Goal: Check status: Check status

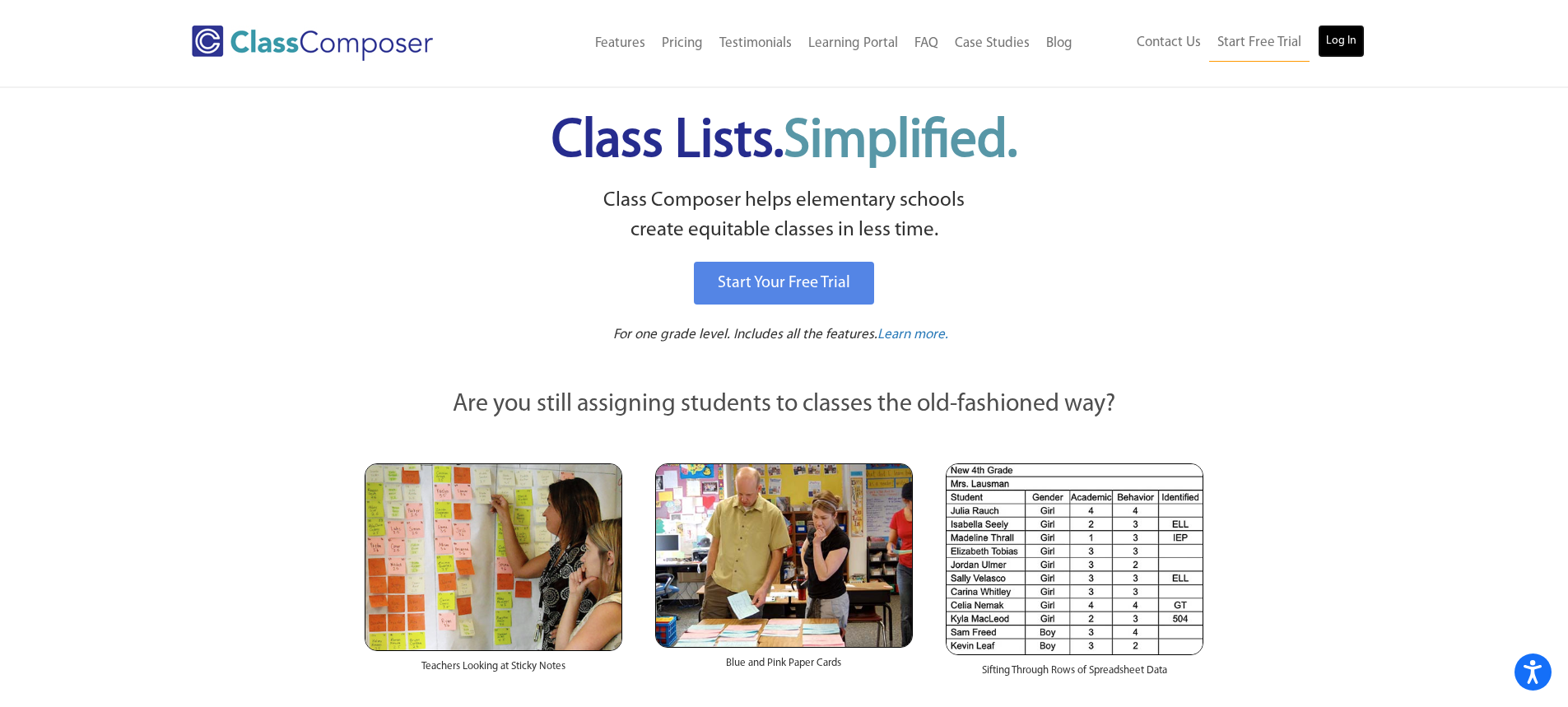
click at [1343, 43] on link "Log In" at bounding box center [1341, 41] width 47 height 33
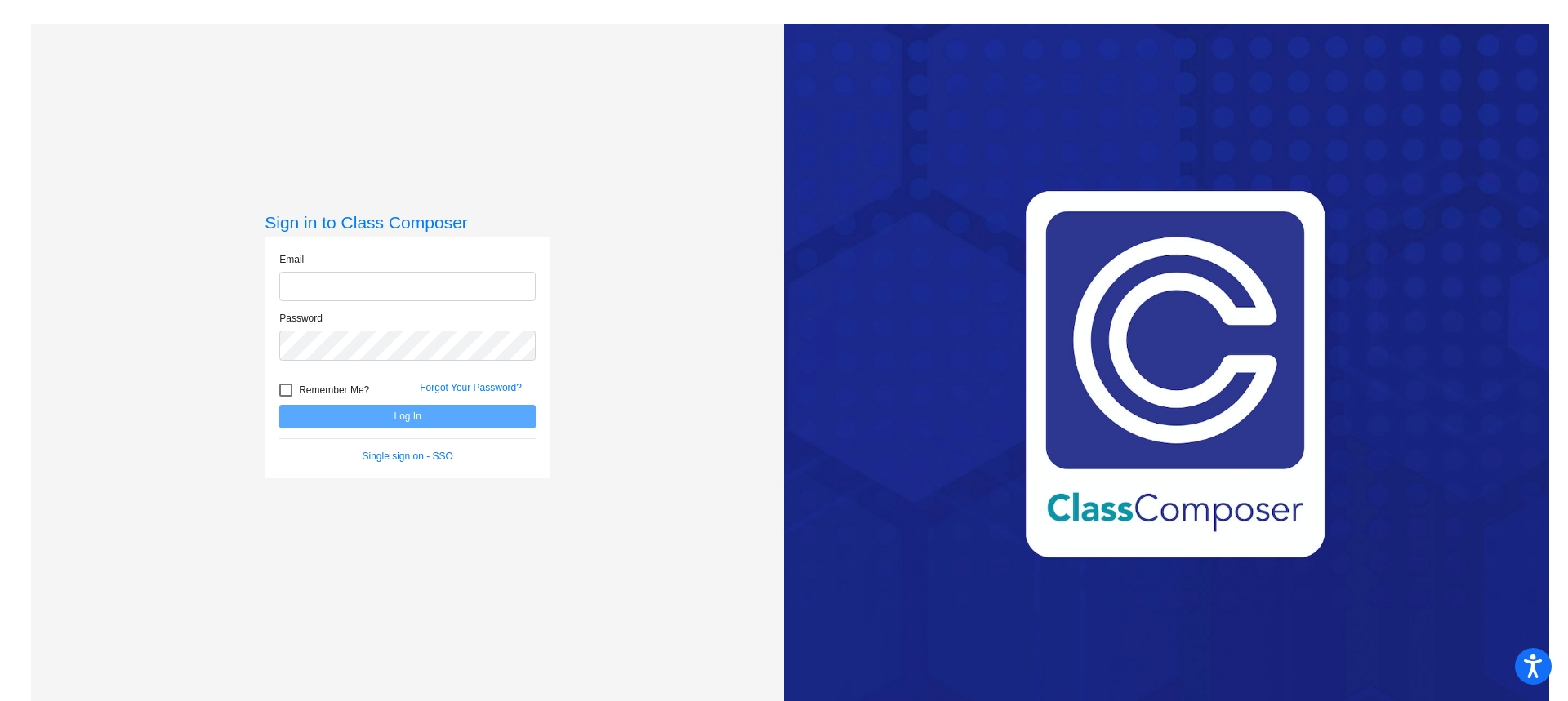
type input "[EMAIL_ADDRESS][DOMAIN_NAME]"
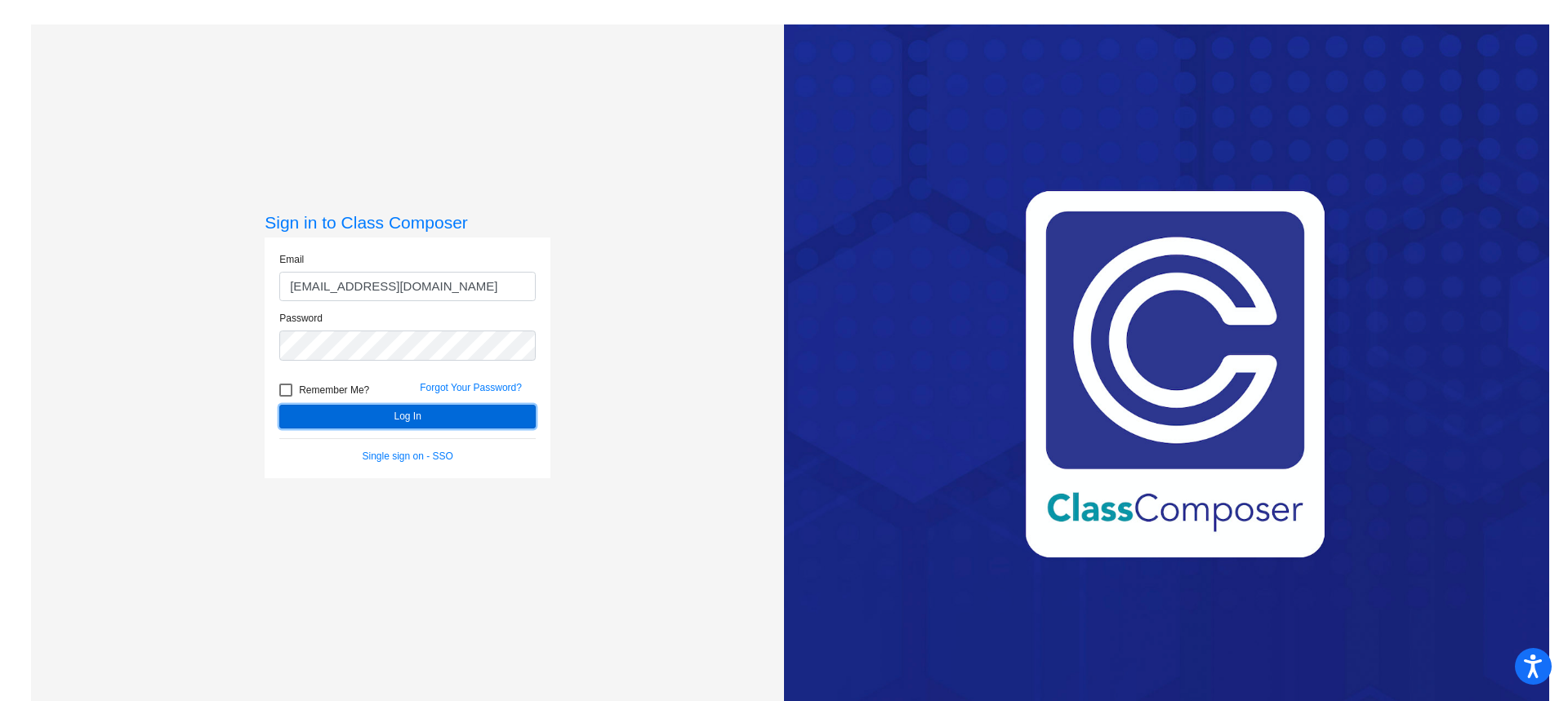
click at [456, 417] on button "Log In" at bounding box center [407, 416] width 256 height 24
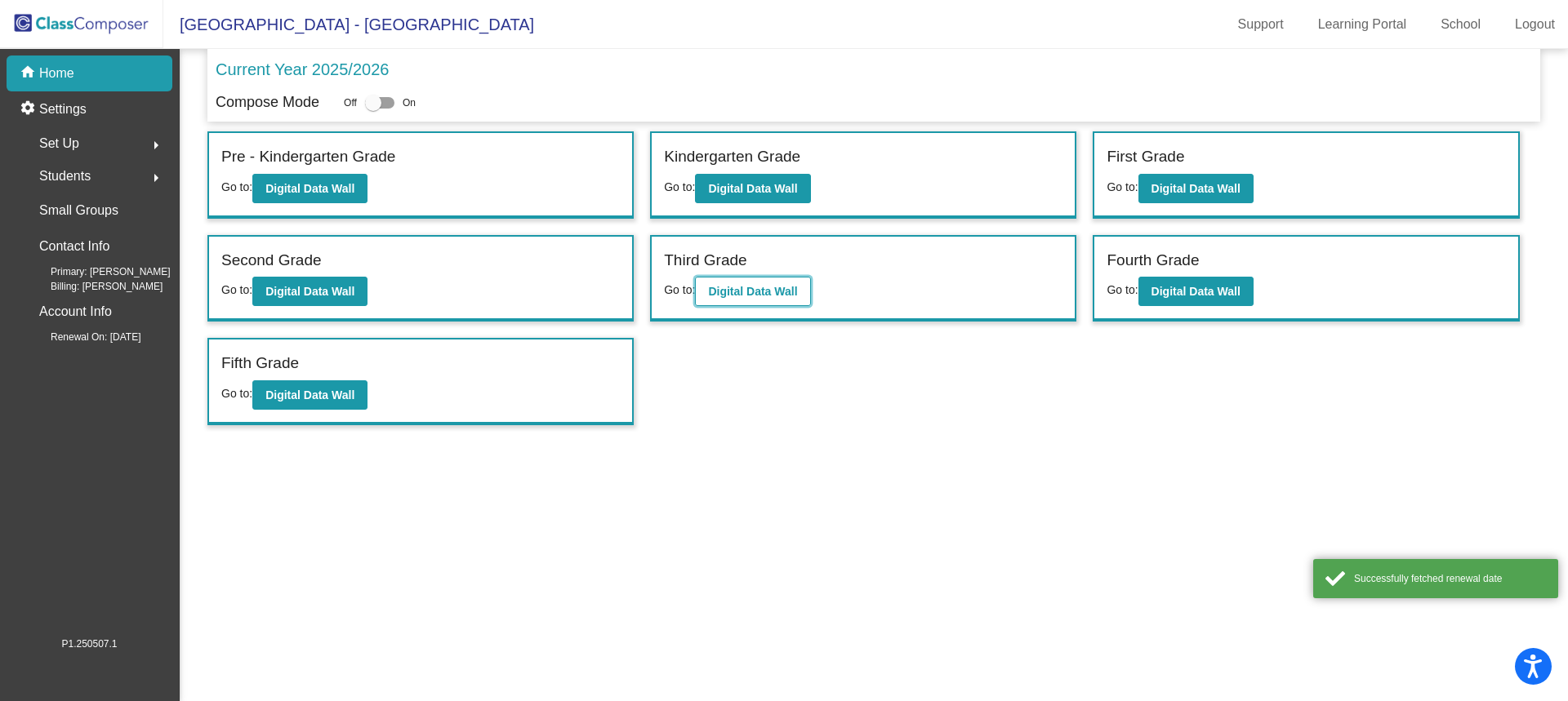
click at [761, 298] on button "Digital Data Wall" at bounding box center [752, 292] width 115 height 29
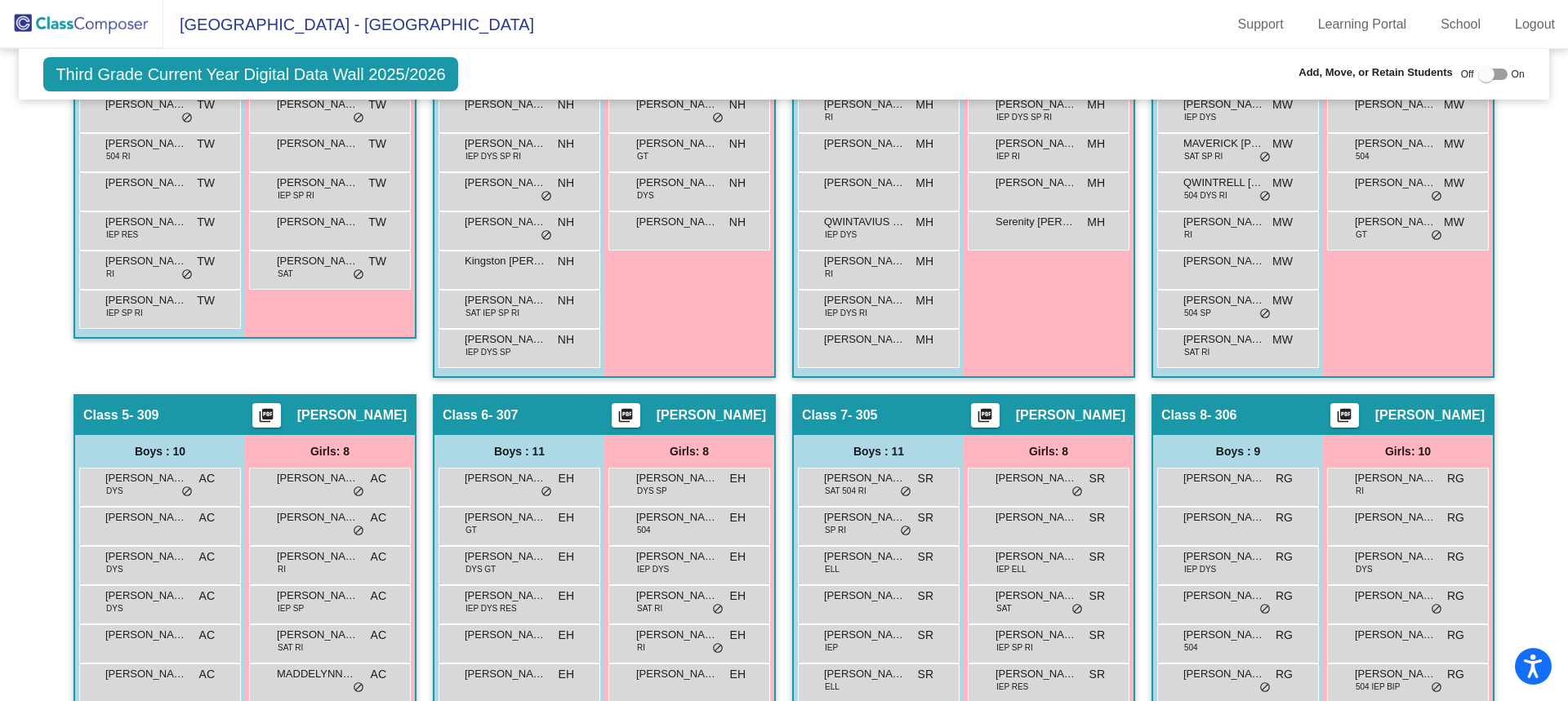
scroll to position [877, 0]
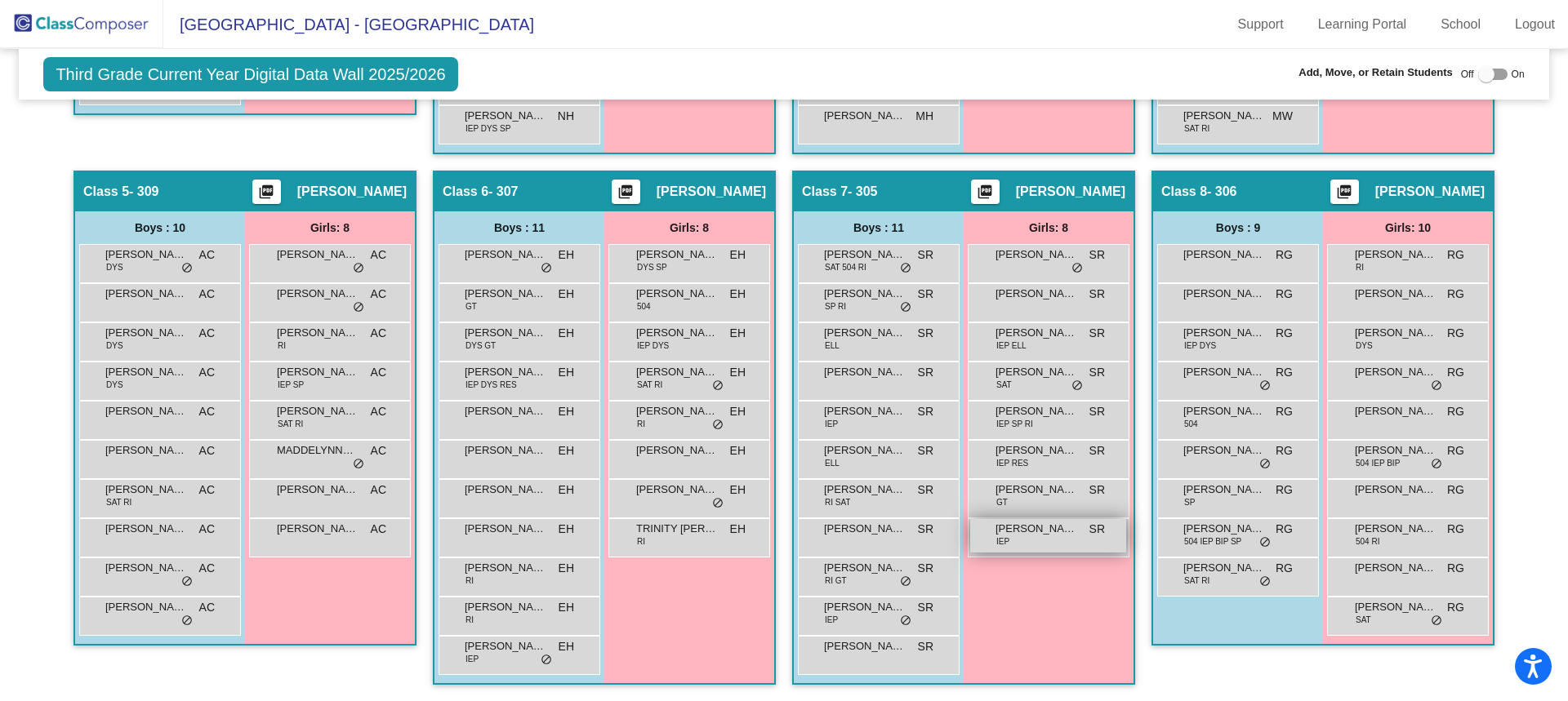
click at [1046, 529] on span "[PERSON_NAME]" at bounding box center [1036, 528] width 82 height 17
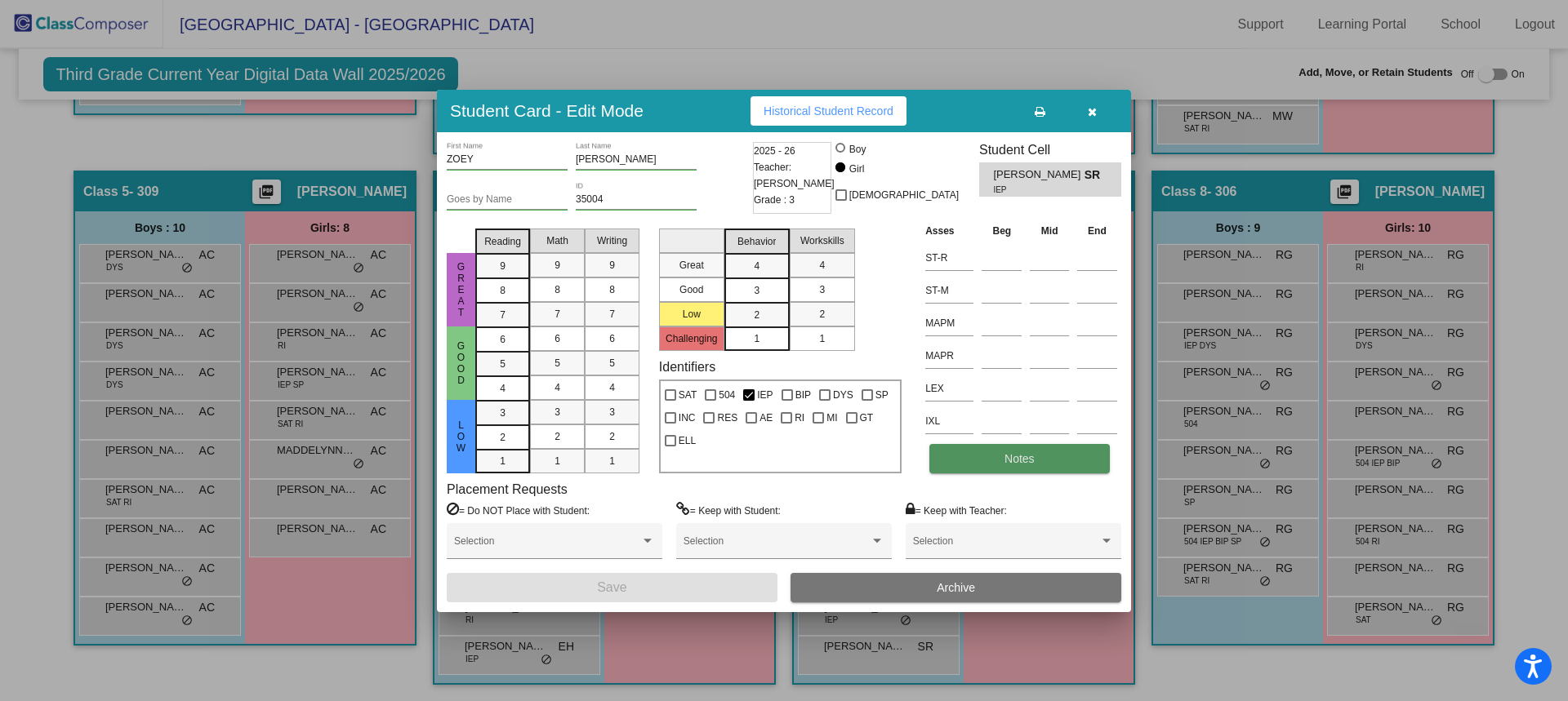
click at [1043, 467] on button "Notes" at bounding box center [1019, 458] width 180 height 29
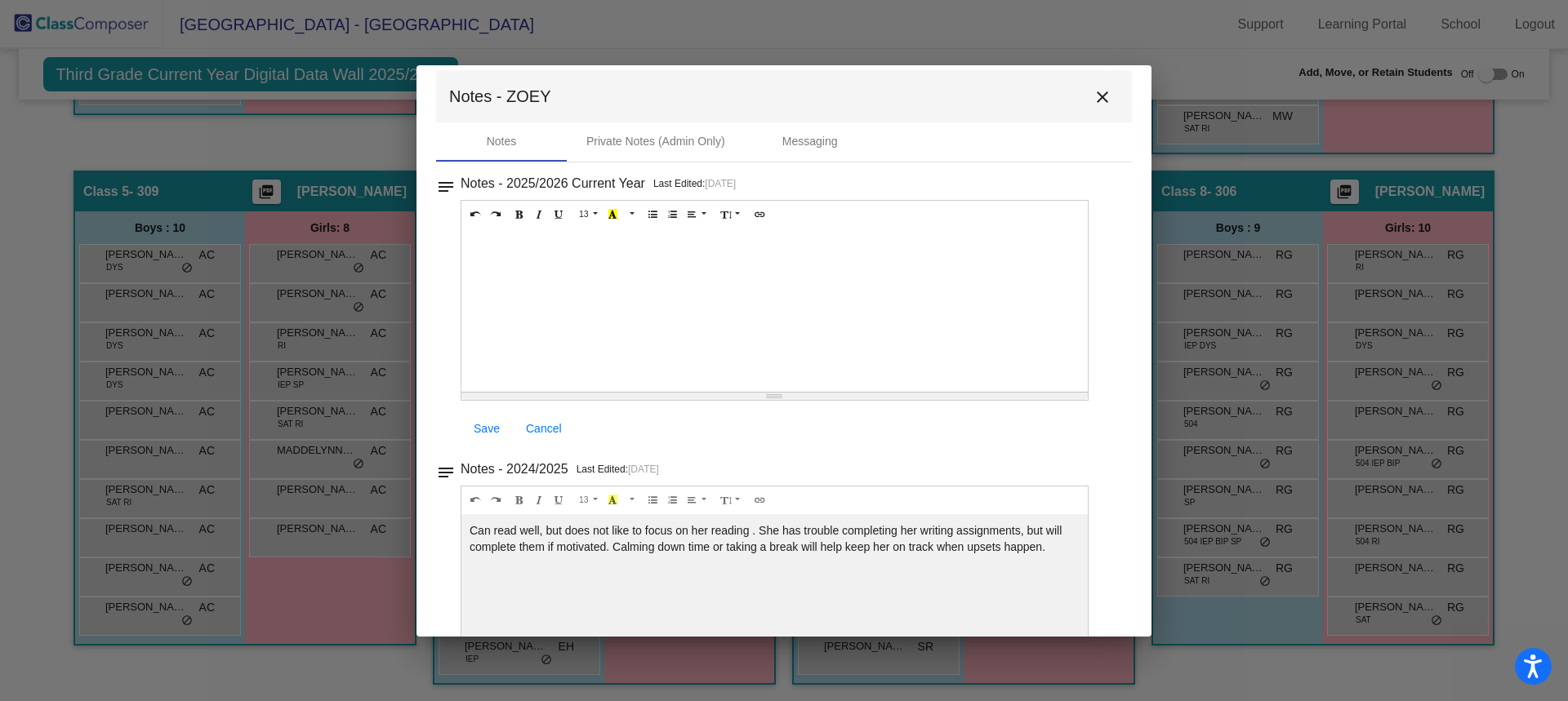
scroll to position [0, 0]
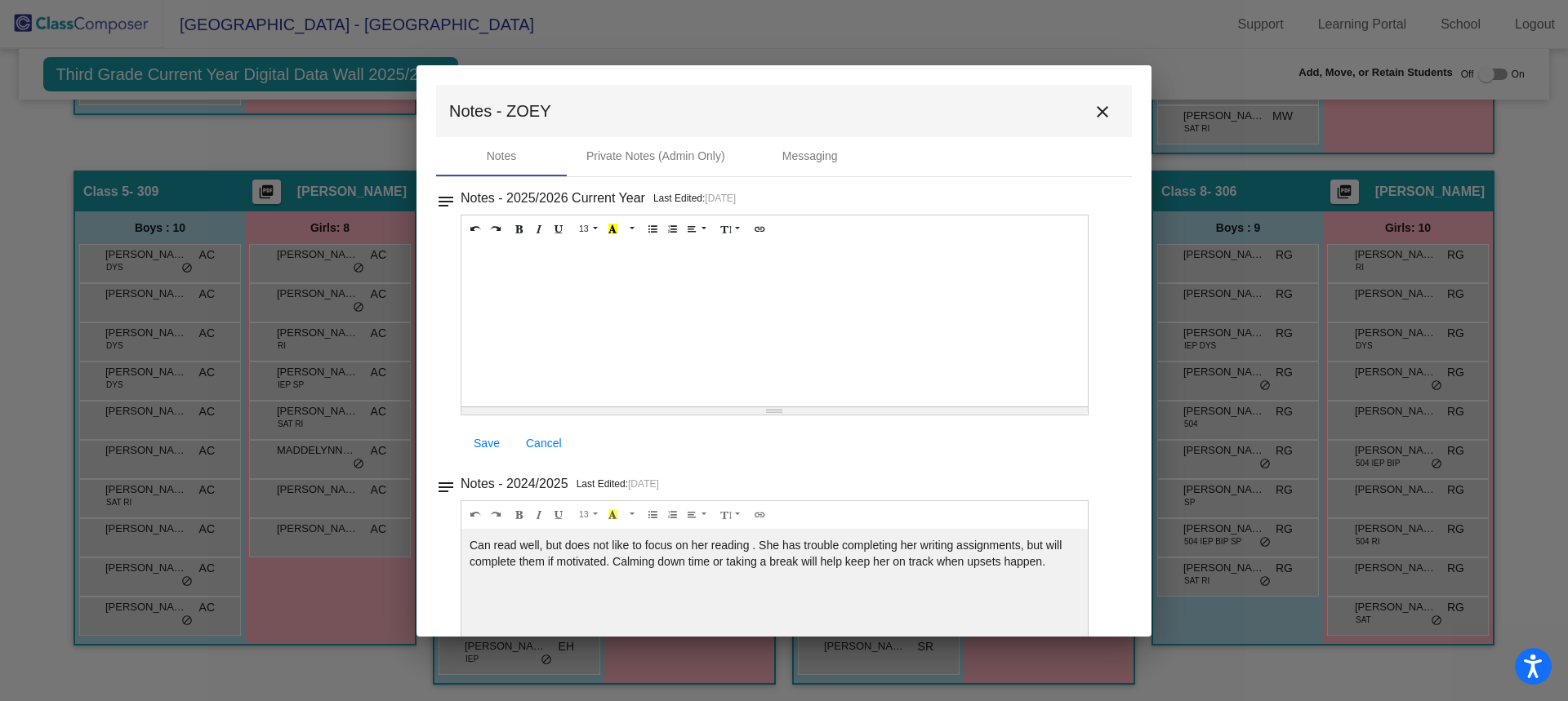
click at [1100, 111] on mat-icon "close" at bounding box center [1102, 112] width 20 height 20
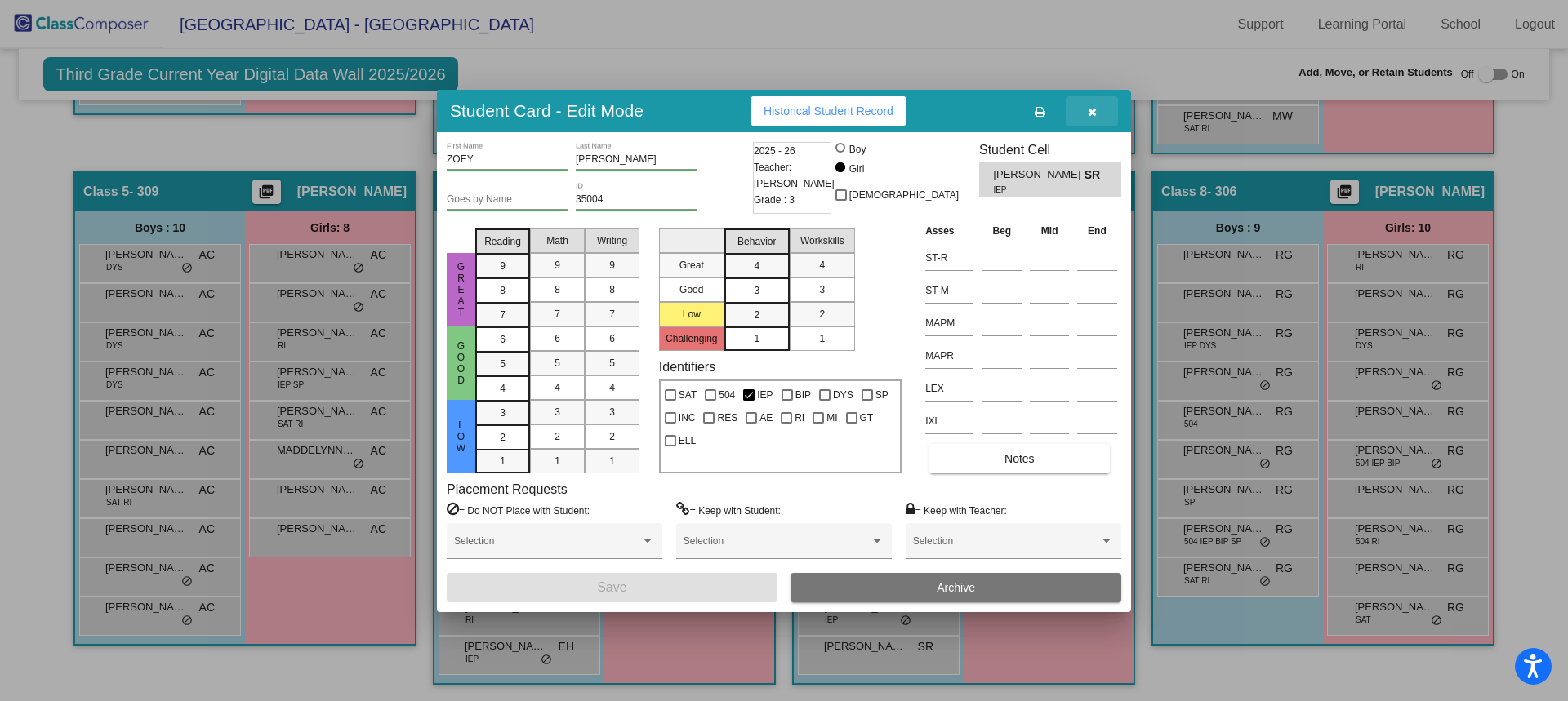
click at [1097, 114] on button "button" at bounding box center [1092, 111] width 52 height 29
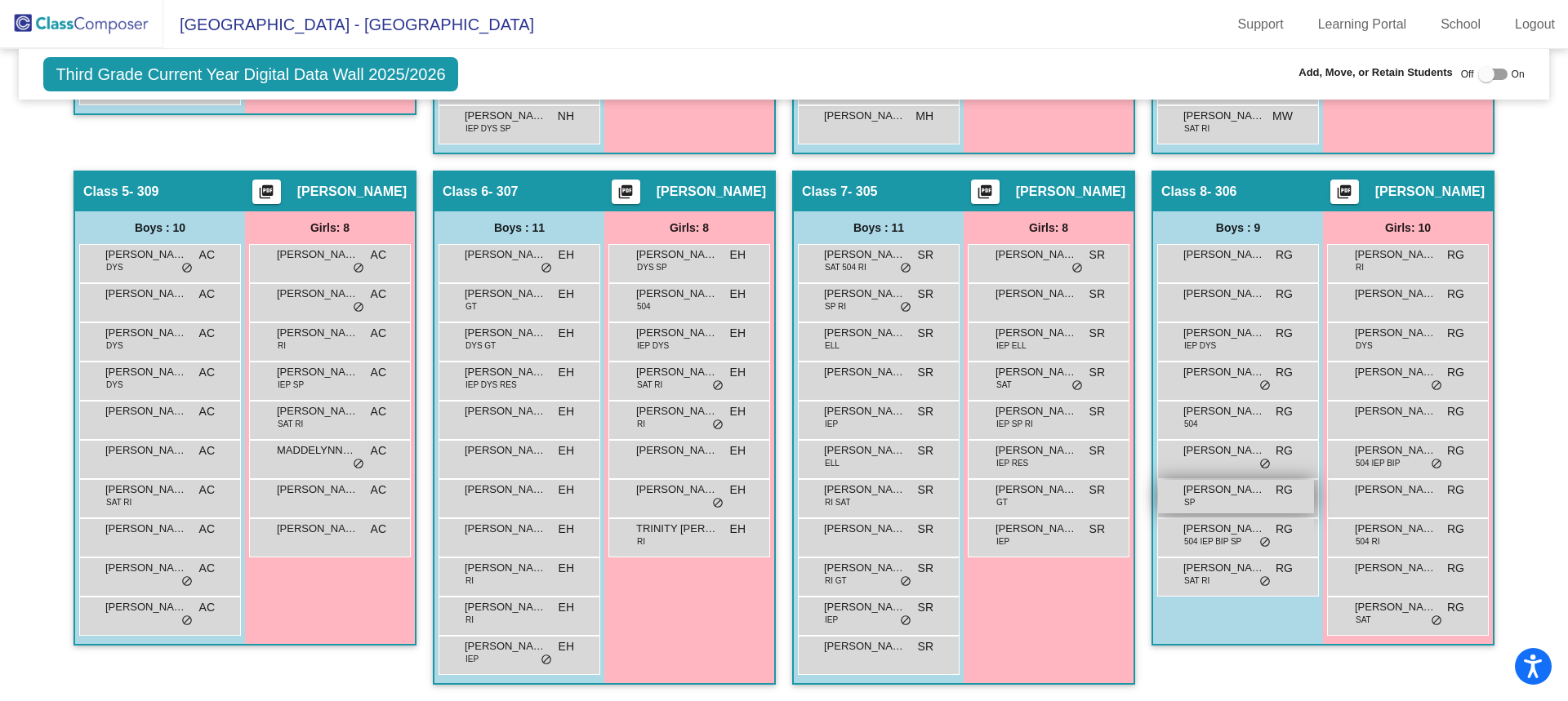
click at [1256, 500] on div "SILAS RODRIGUEZ SP RG lock do_not_disturb_alt" at bounding box center [1236, 497] width 156 height 33
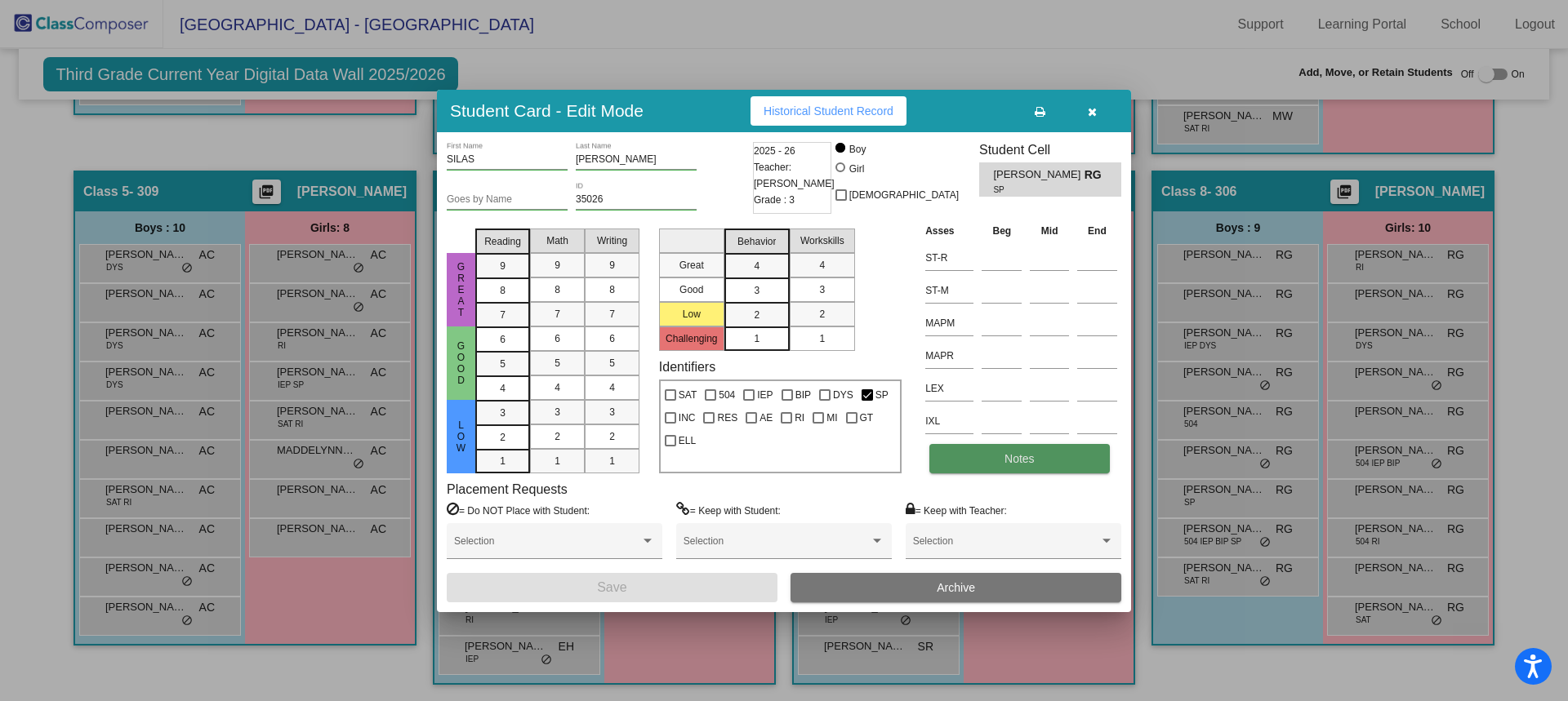
click at [1078, 456] on button "Notes" at bounding box center [1019, 458] width 180 height 29
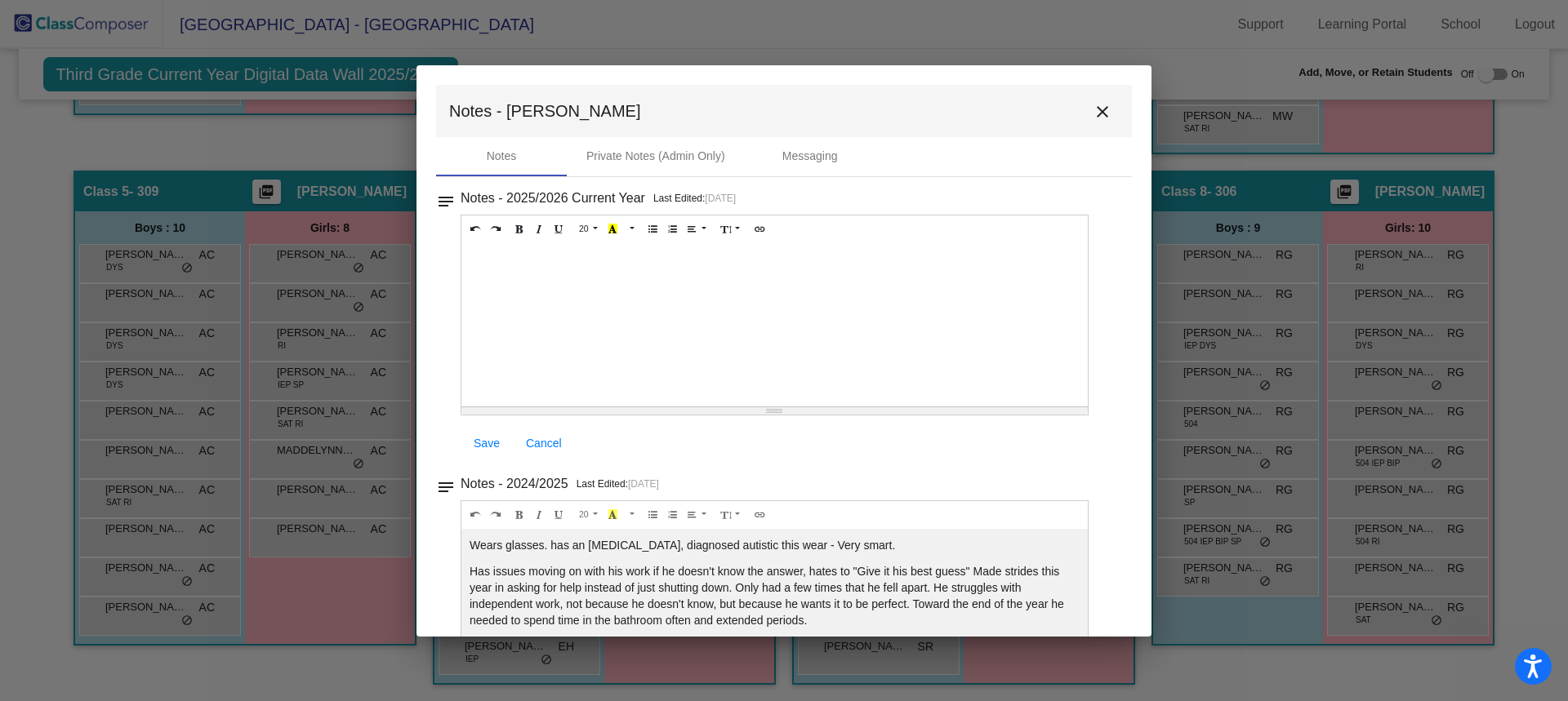
click at [1086, 112] on button "close" at bounding box center [1101, 110] width 32 height 32
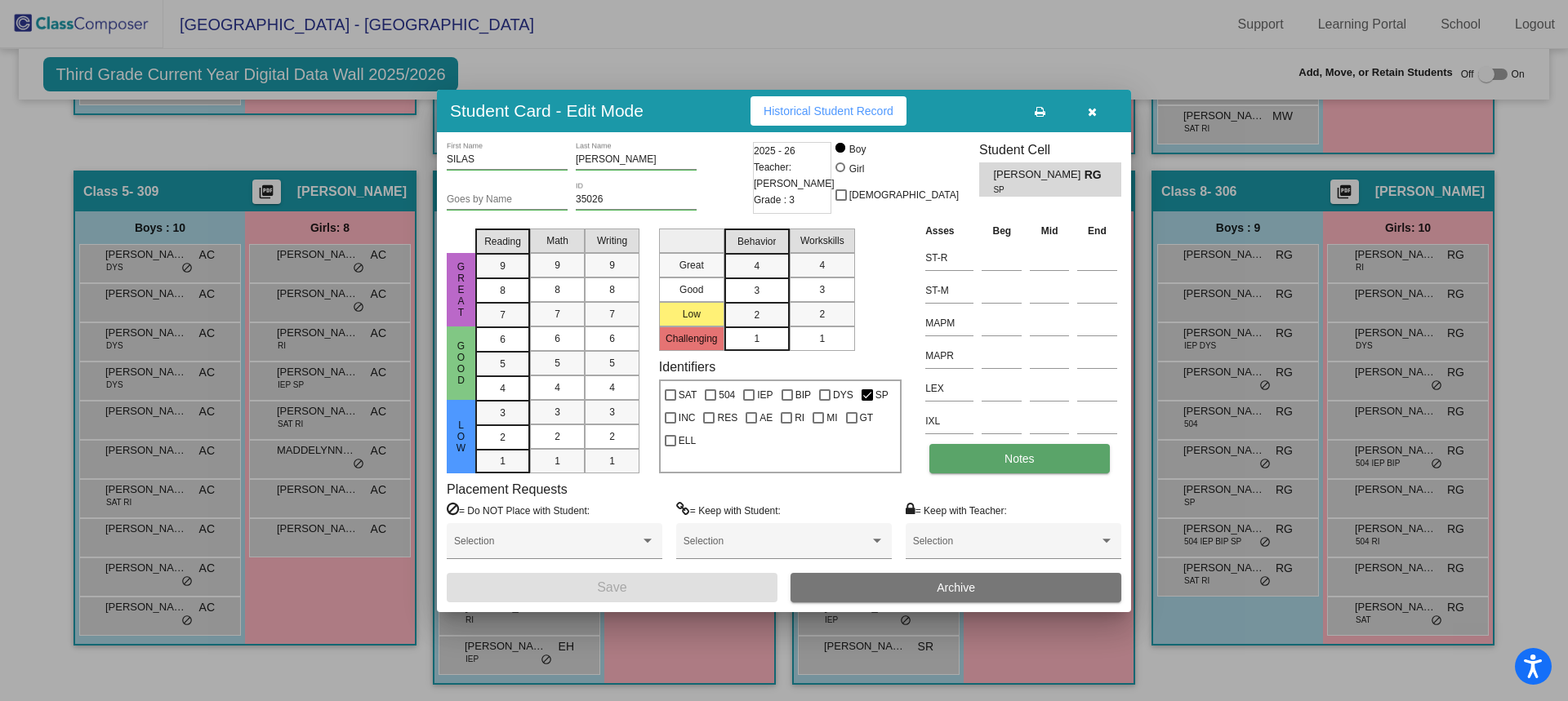
click at [976, 461] on button "Notes" at bounding box center [1019, 458] width 180 height 29
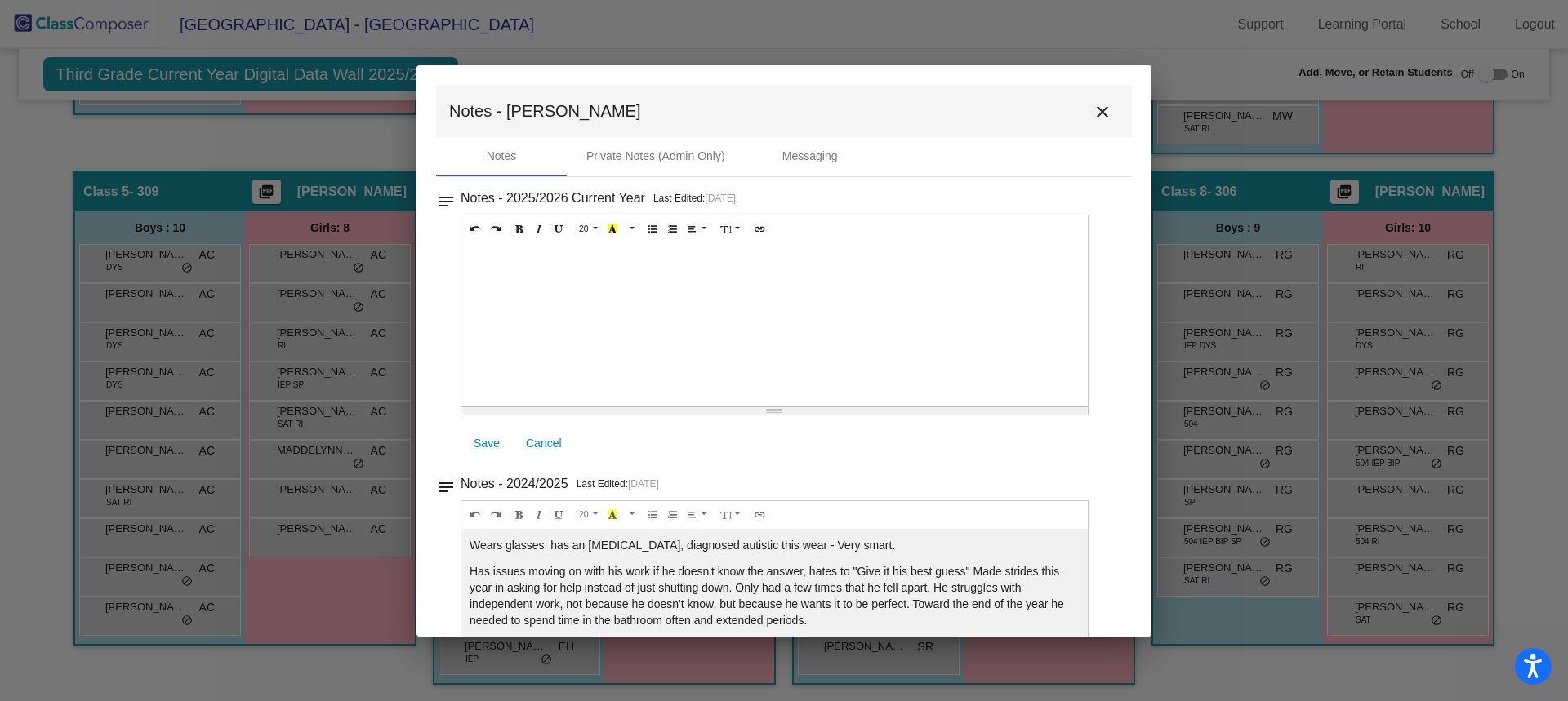
click at [1092, 113] on mat-icon "close" at bounding box center [1102, 112] width 20 height 20
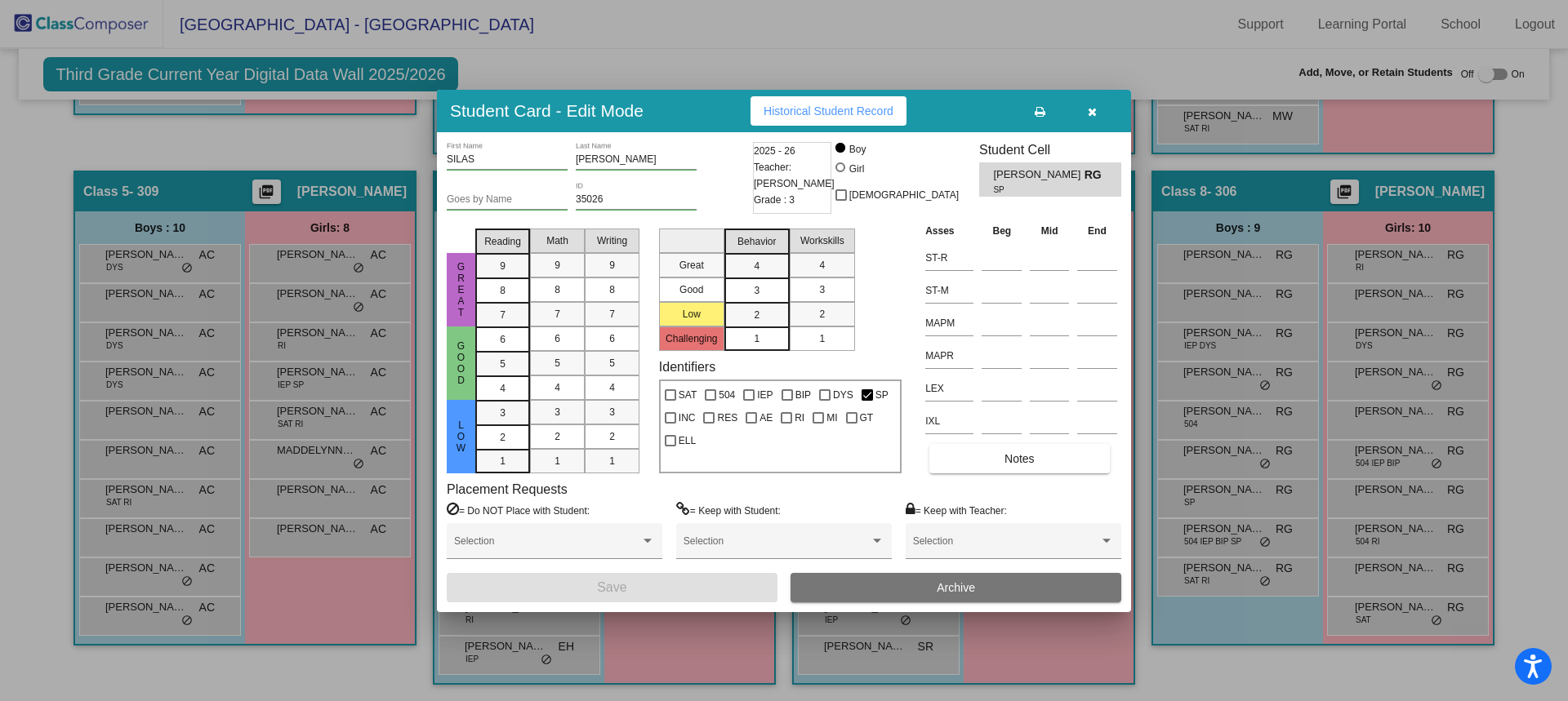
click at [1095, 114] on icon "button" at bounding box center [1092, 112] width 9 height 12
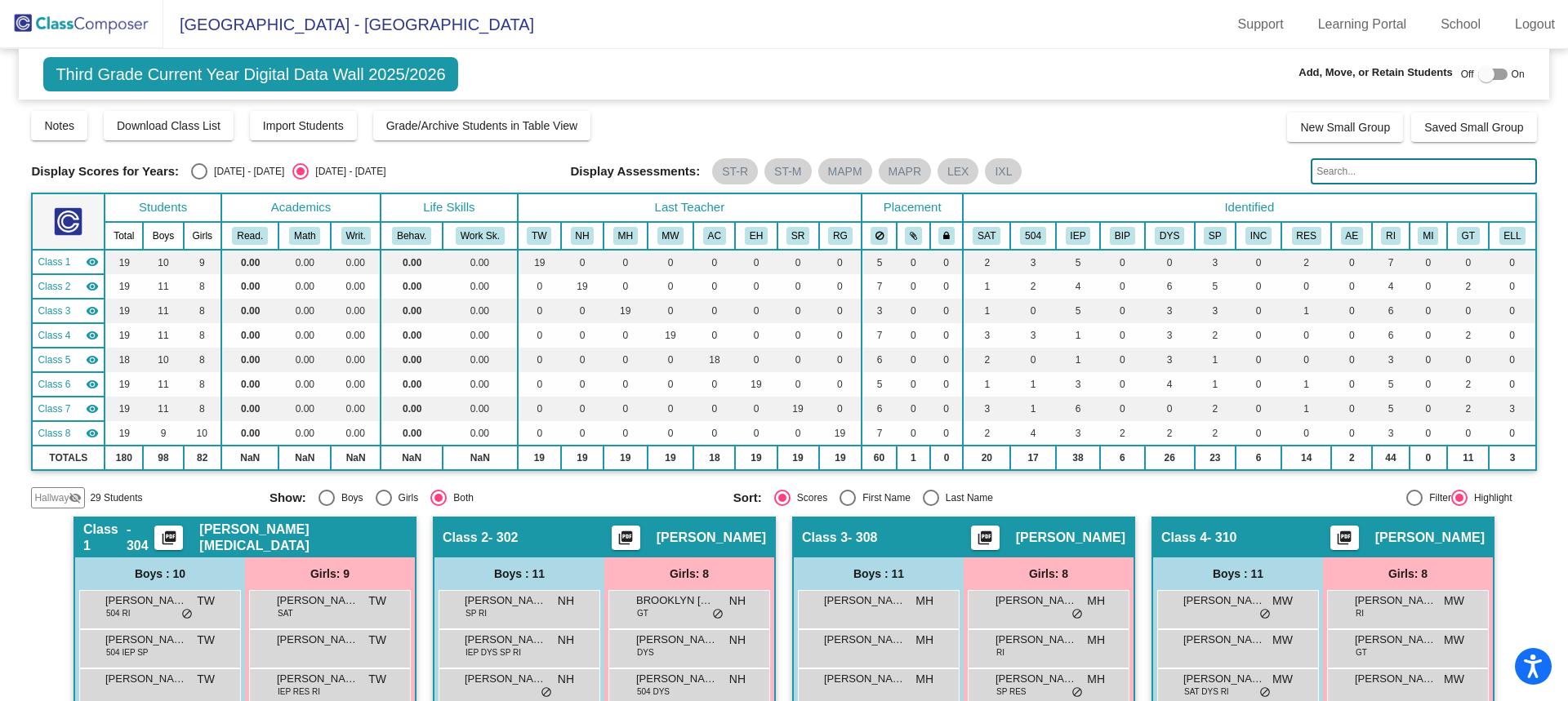
click at [204, 176] on div "Select an option" at bounding box center [198, 171] width 17 height 17
click at [199, 180] on input "2024 - 2025" at bounding box center [198, 180] width 1 height 1
radio input "true"
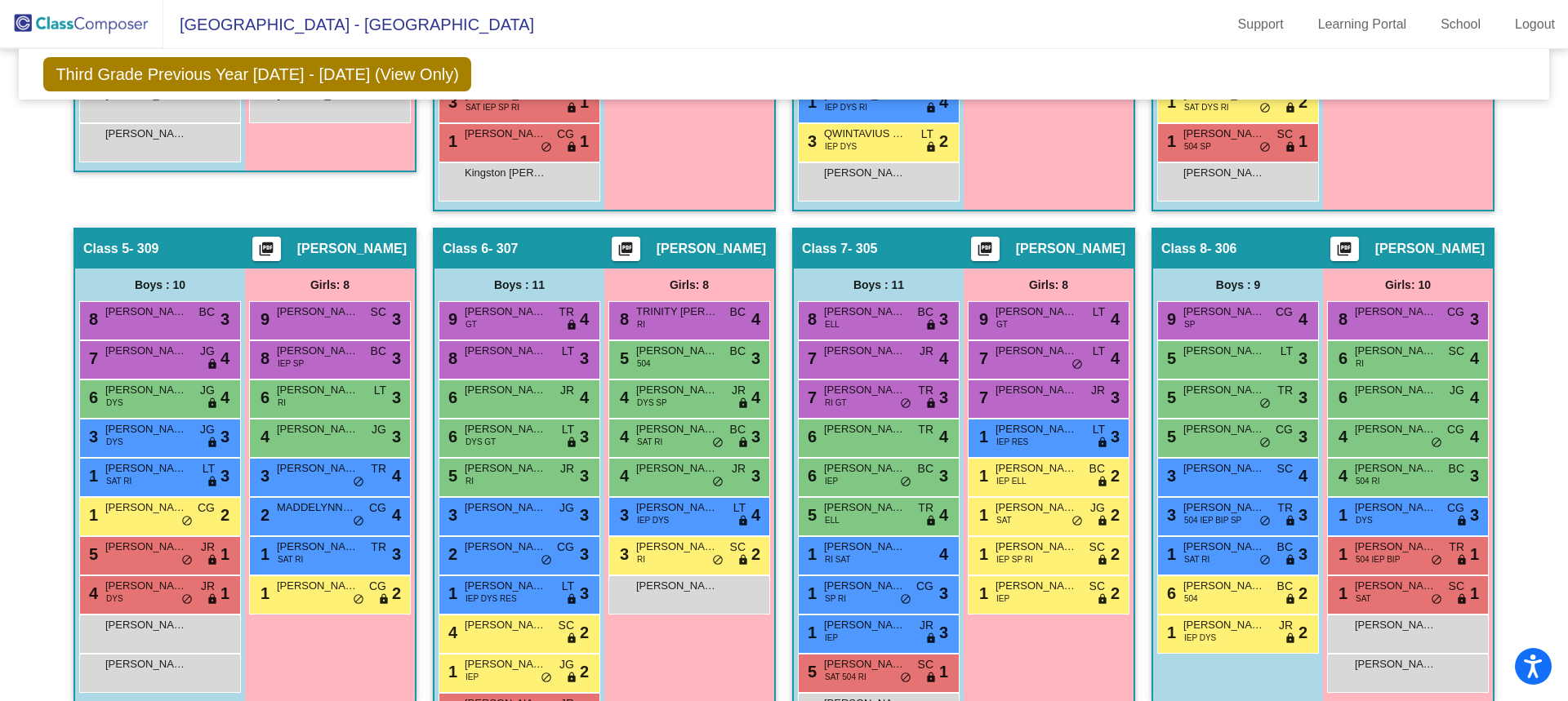
scroll to position [873, 0]
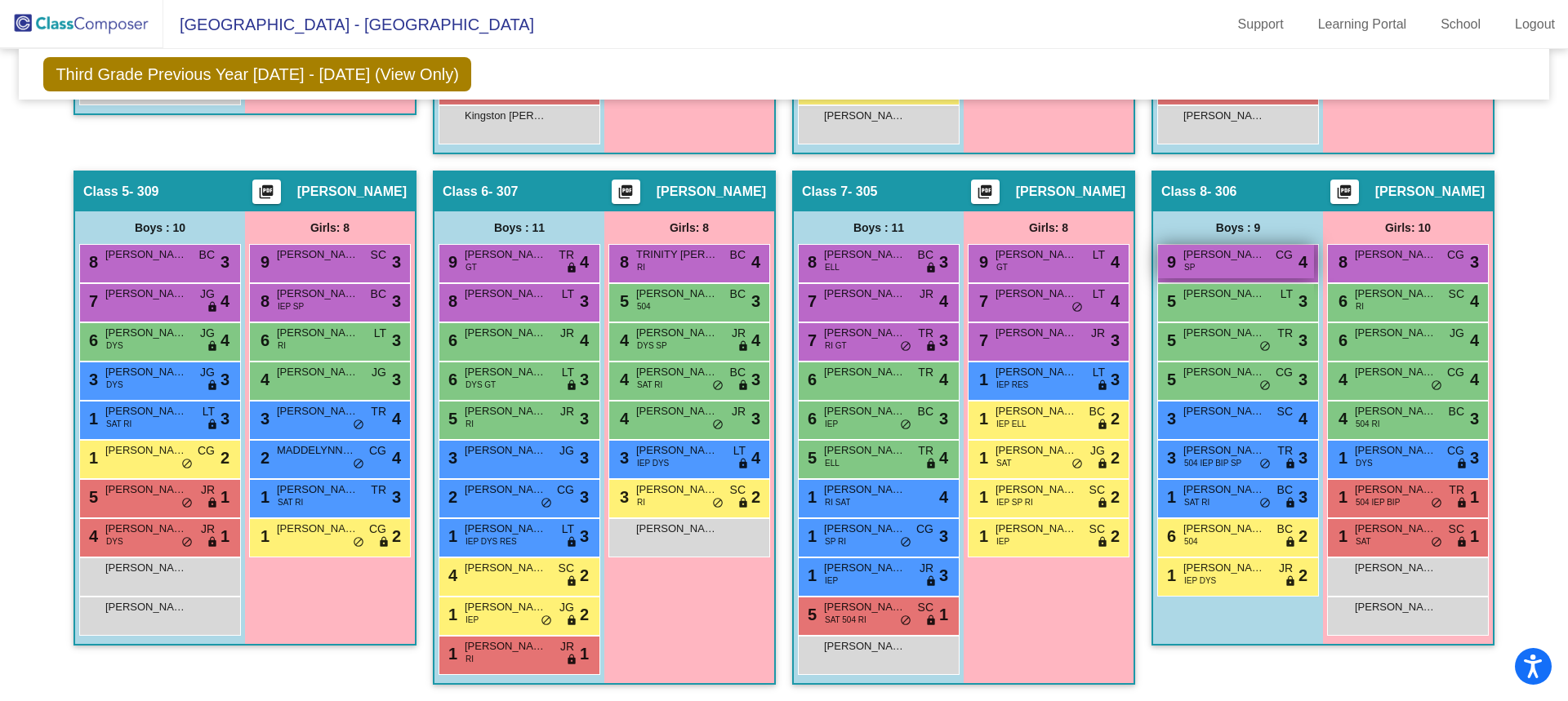
click at [1202, 269] on div "9 SILAS RODRIGUEZ SP CG lock do_not_disturb_alt 4" at bounding box center [1236, 261] width 156 height 33
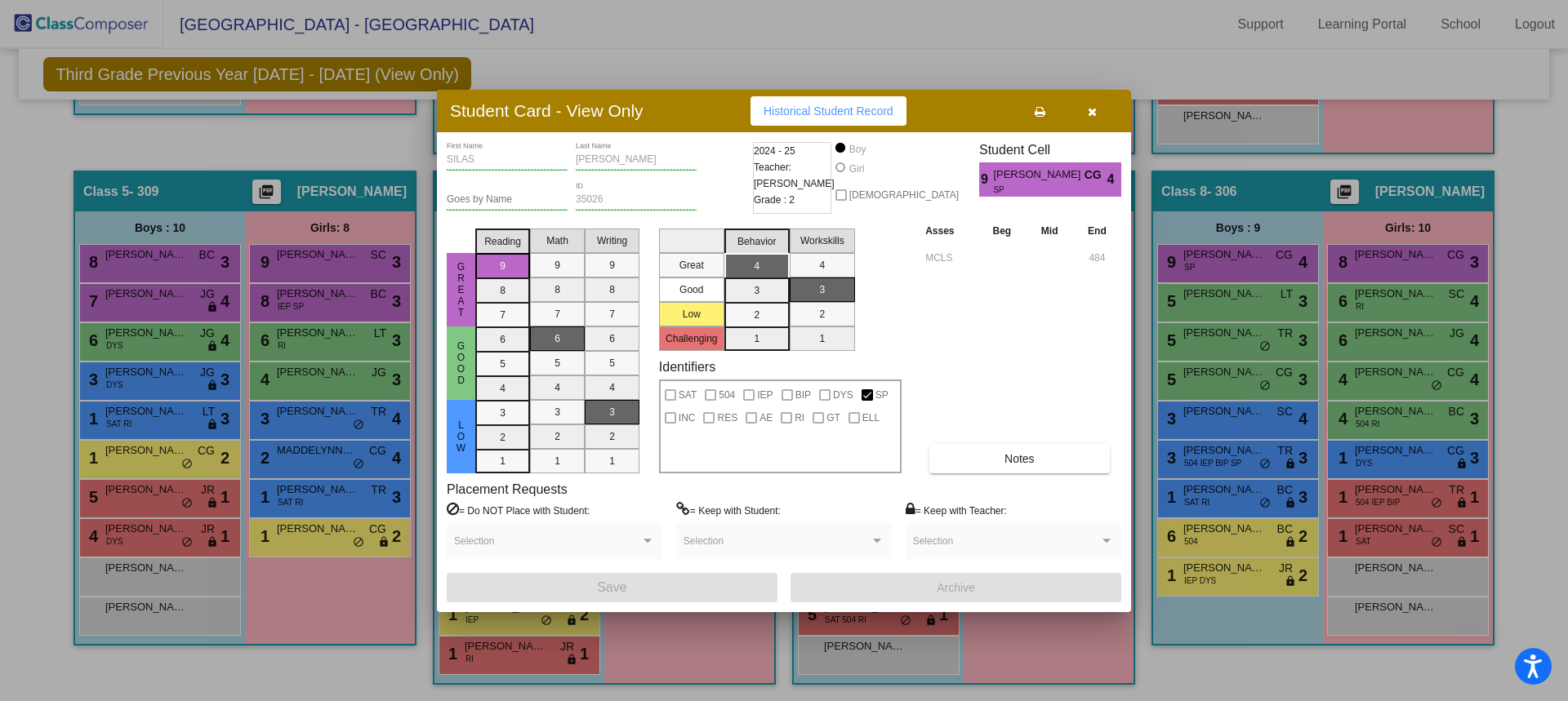
click at [1091, 110] on icon "button" at bounding box center [1092, 112] width 9 height 12
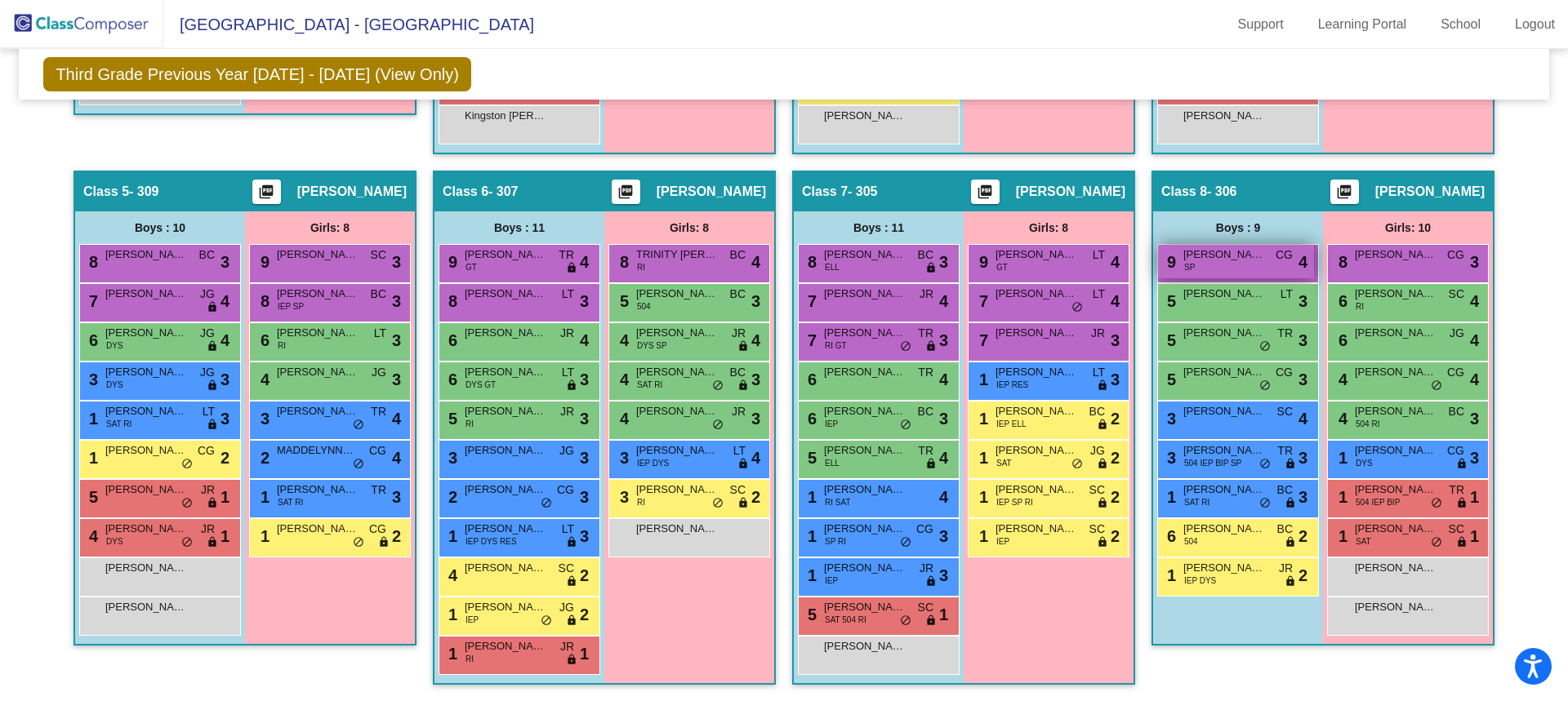
click at [1183, 258] on span "SILAS RODRIGUEZ" at bounding box center [1223, 254] width 82 height 17
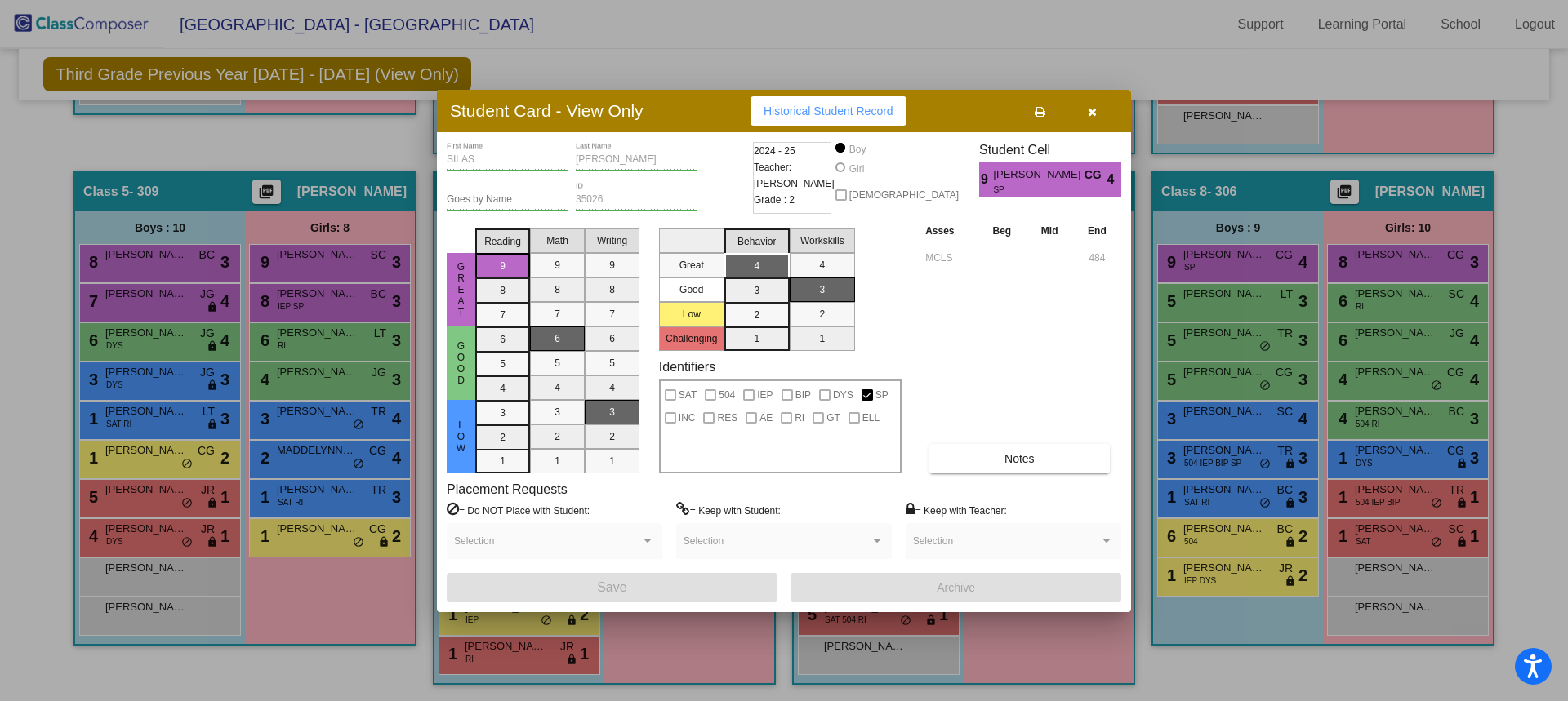
click at [1091, 112] on icon "button" at bounding box center [1092, 112] width 9 height 12
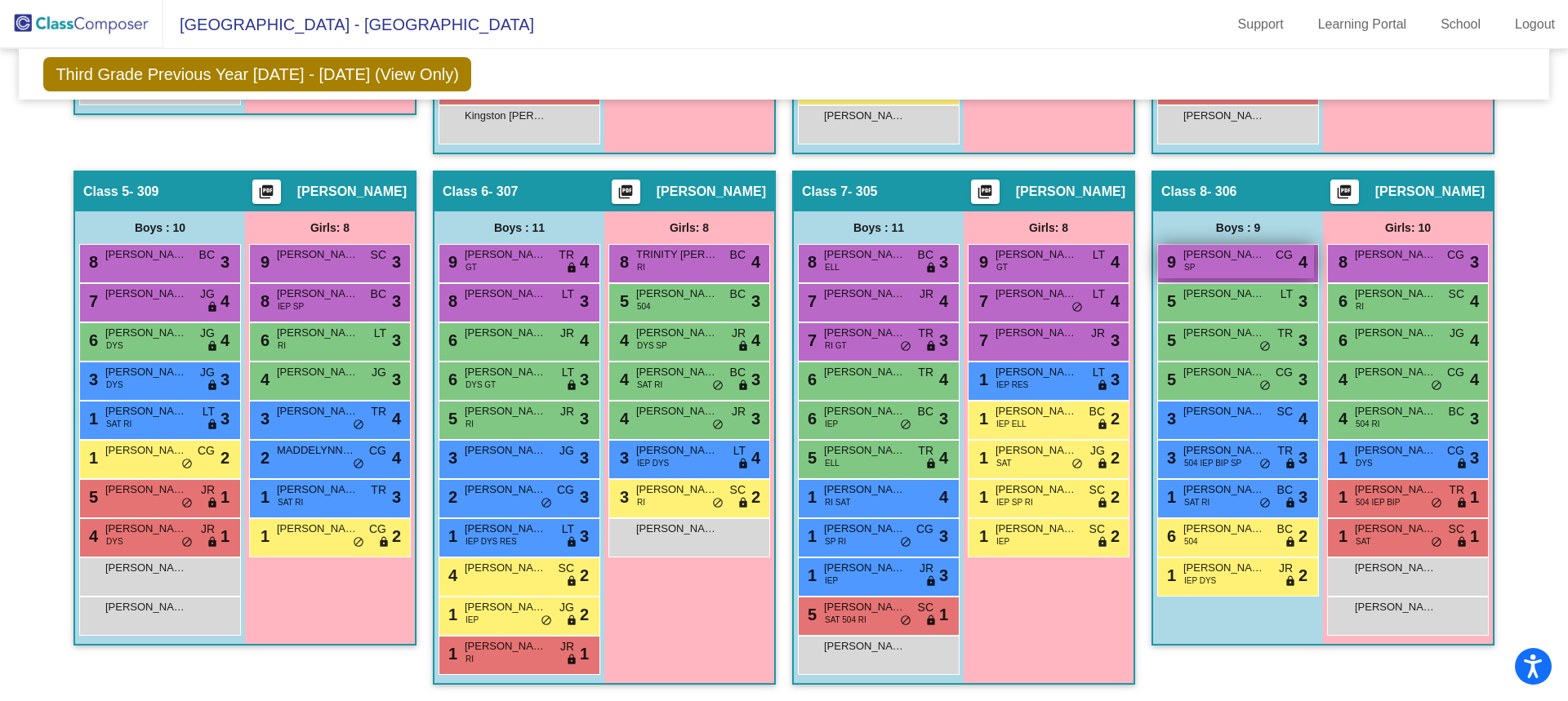
click at [1242, 269] on div "9 SILAS RODRIGUEZ SP CG lock do_not_disturb_alt 4" at bounding box center [1236, 261] width 156 height 33
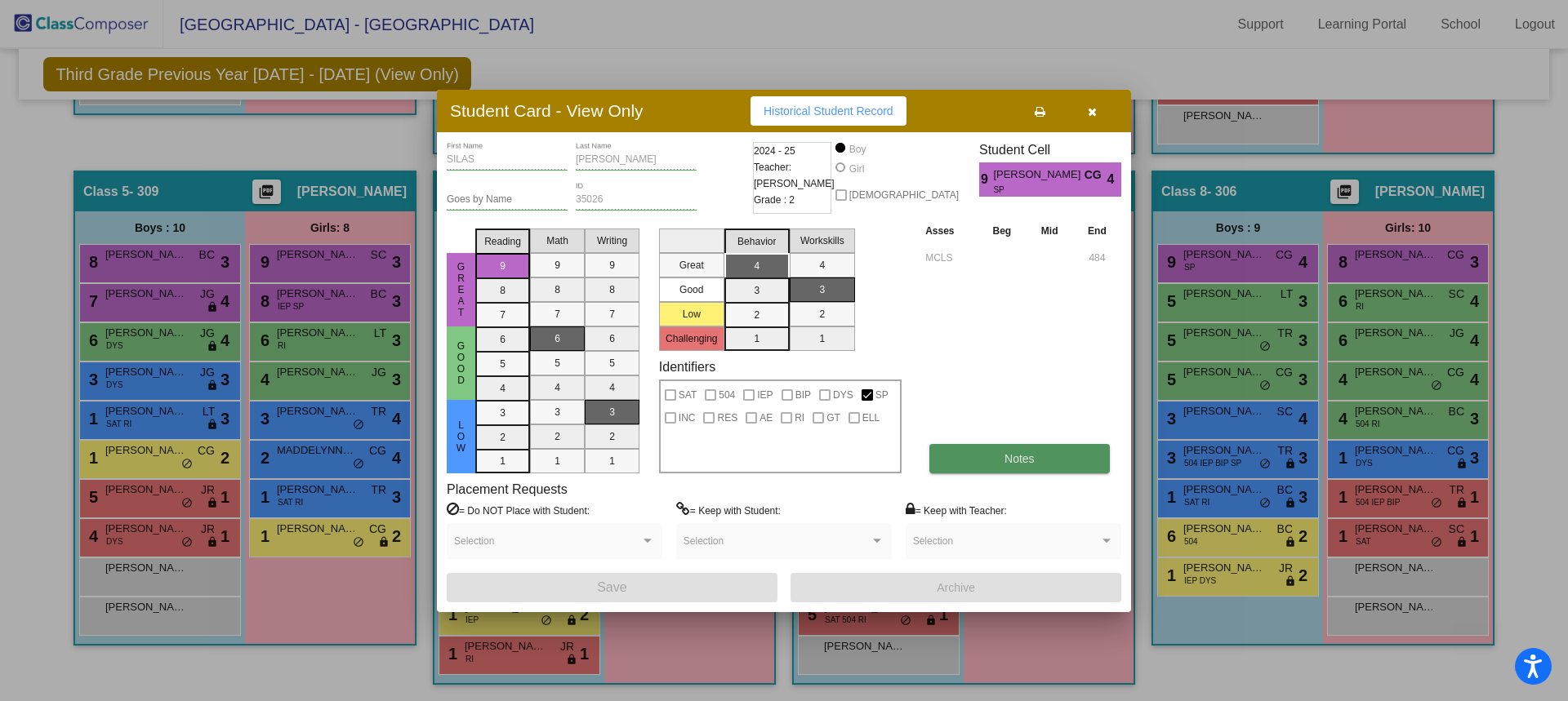
click at [1064, 458] on button "Notes" at bounding box center [1019, 458] width 180 height 29
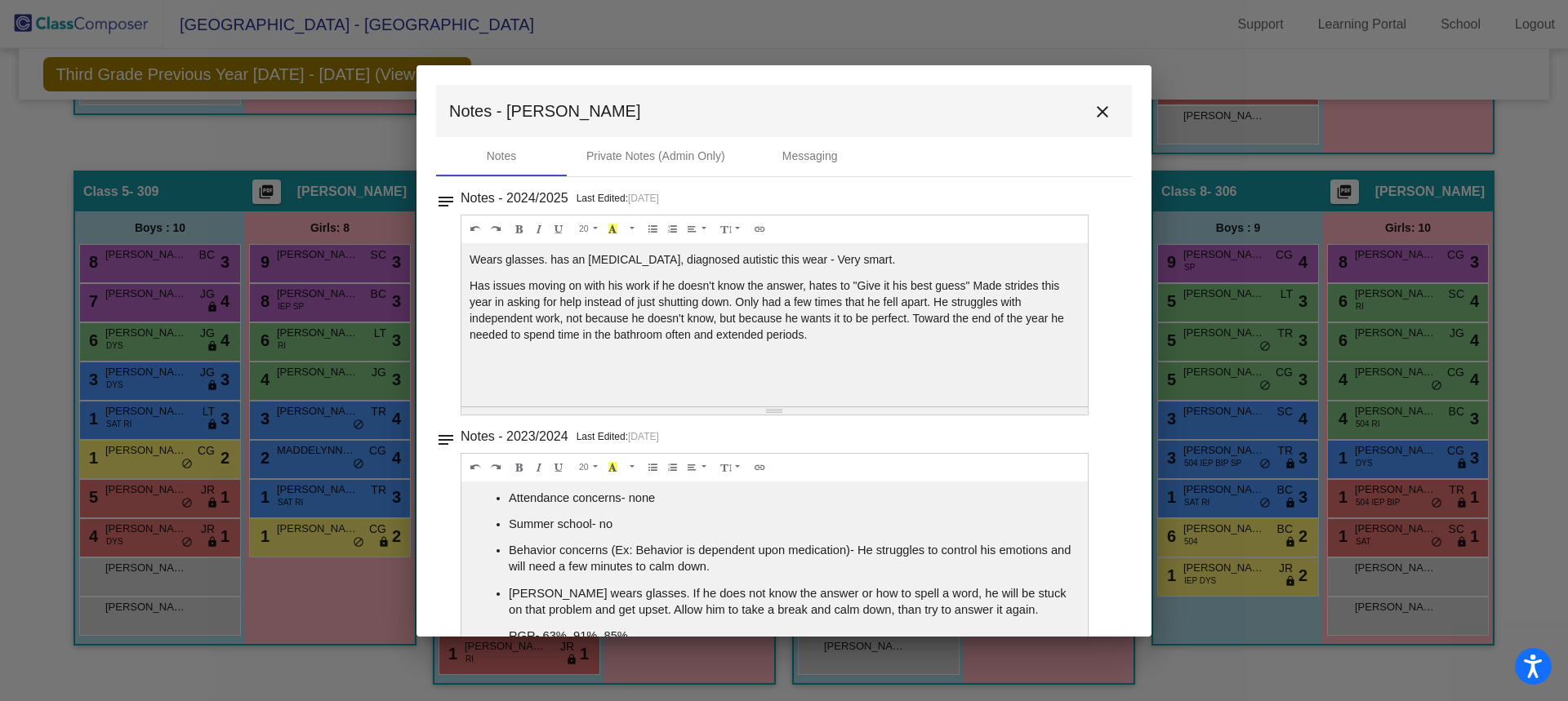
click at [1101, 110] on mat-icon "close" at bounding box center [1102, 112] width 20 height 20
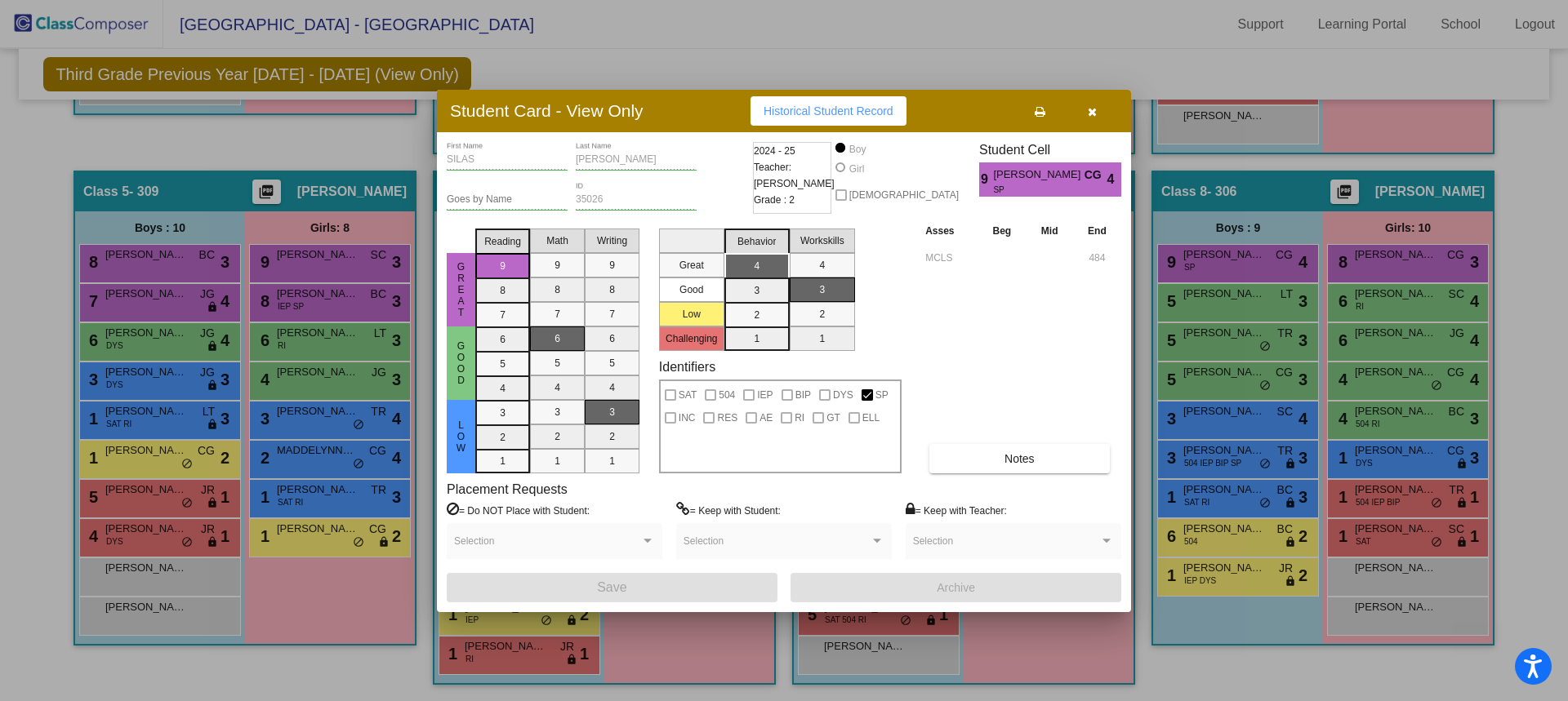
click at [845, 115] on span "Historical Student Record" at bounding box center [828, 110] width 130 height 13
click at [1092, 109] on icon "button" at bounding box center [1092, 112] width 9 height 12
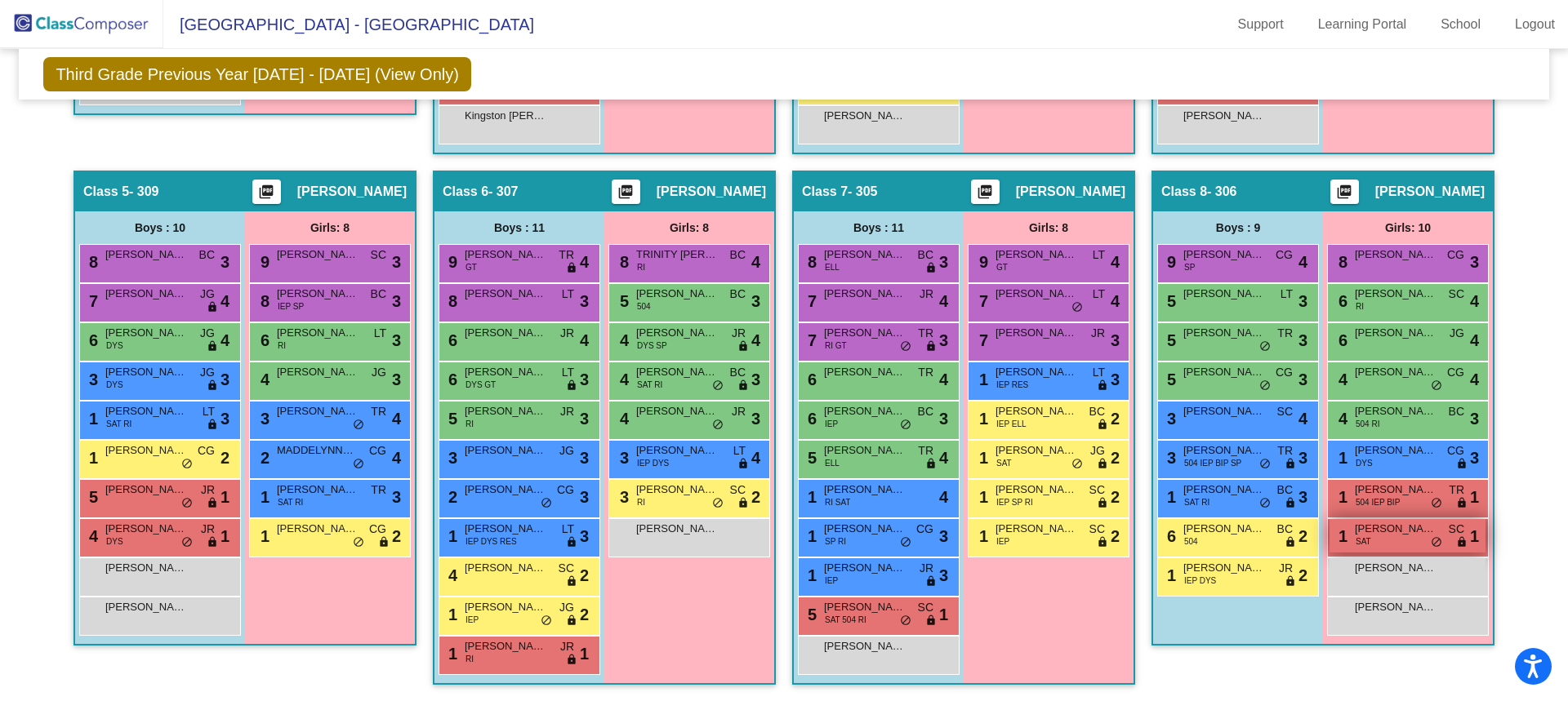
click at [1373, 536] on span "ZARIAH GONZALES" at bounding box center [1395, 528] width 82 height 17
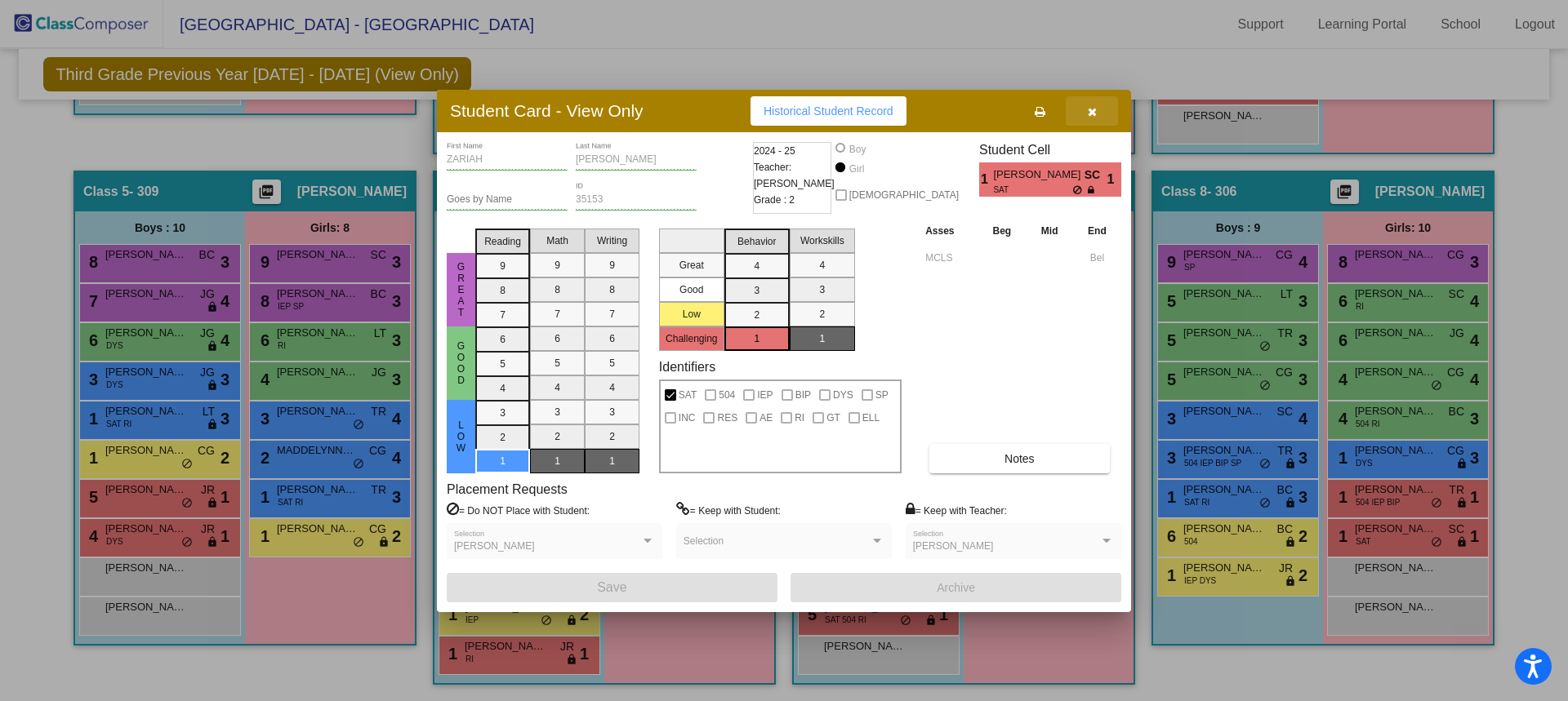
click at [1091, 116] on icon "button" at bounding box center [1092, 112] width 9 height 12
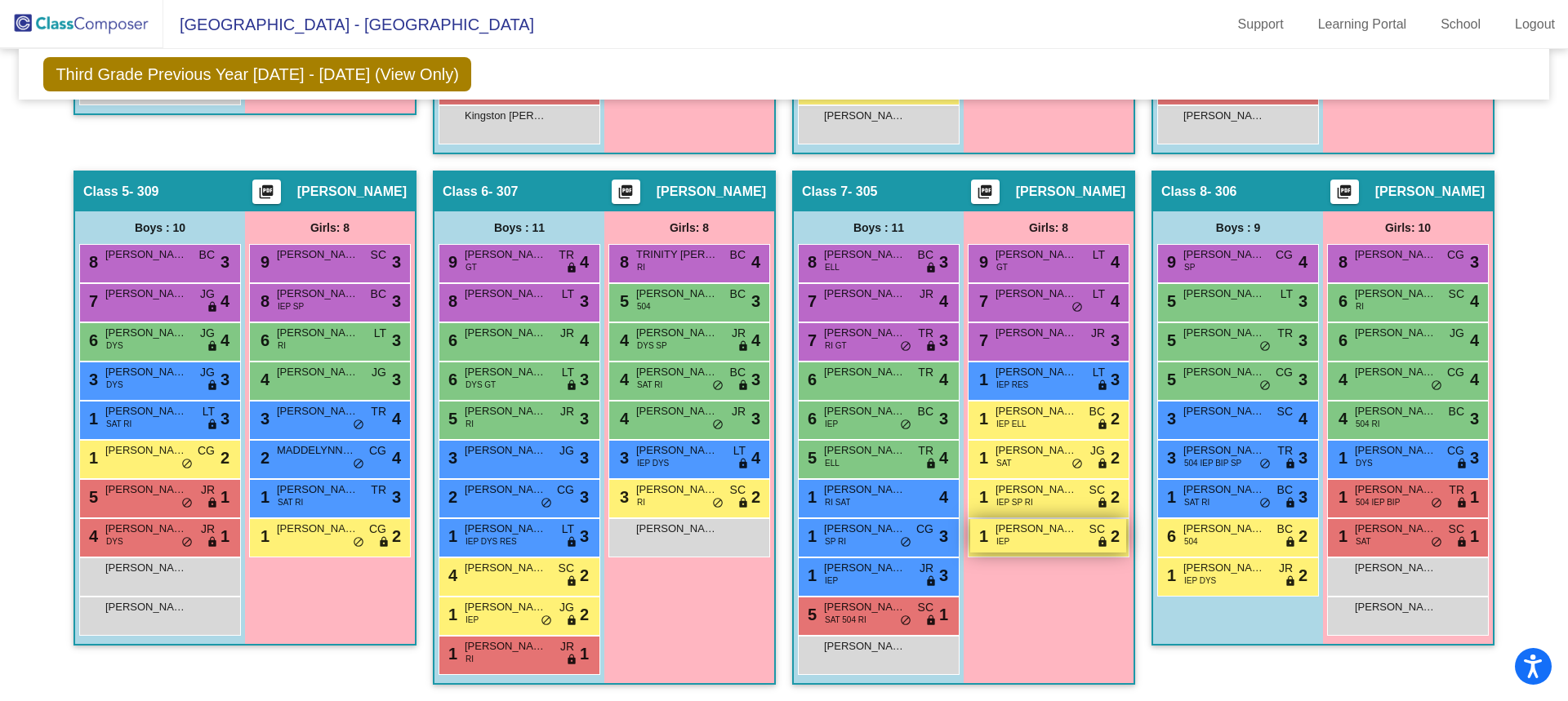
click at [1039, 547] on div "1 ZOEY ORTA IEP SC lock do_not_disturb_alt 2" at bounding box center [1047, 536] width 156 height 33
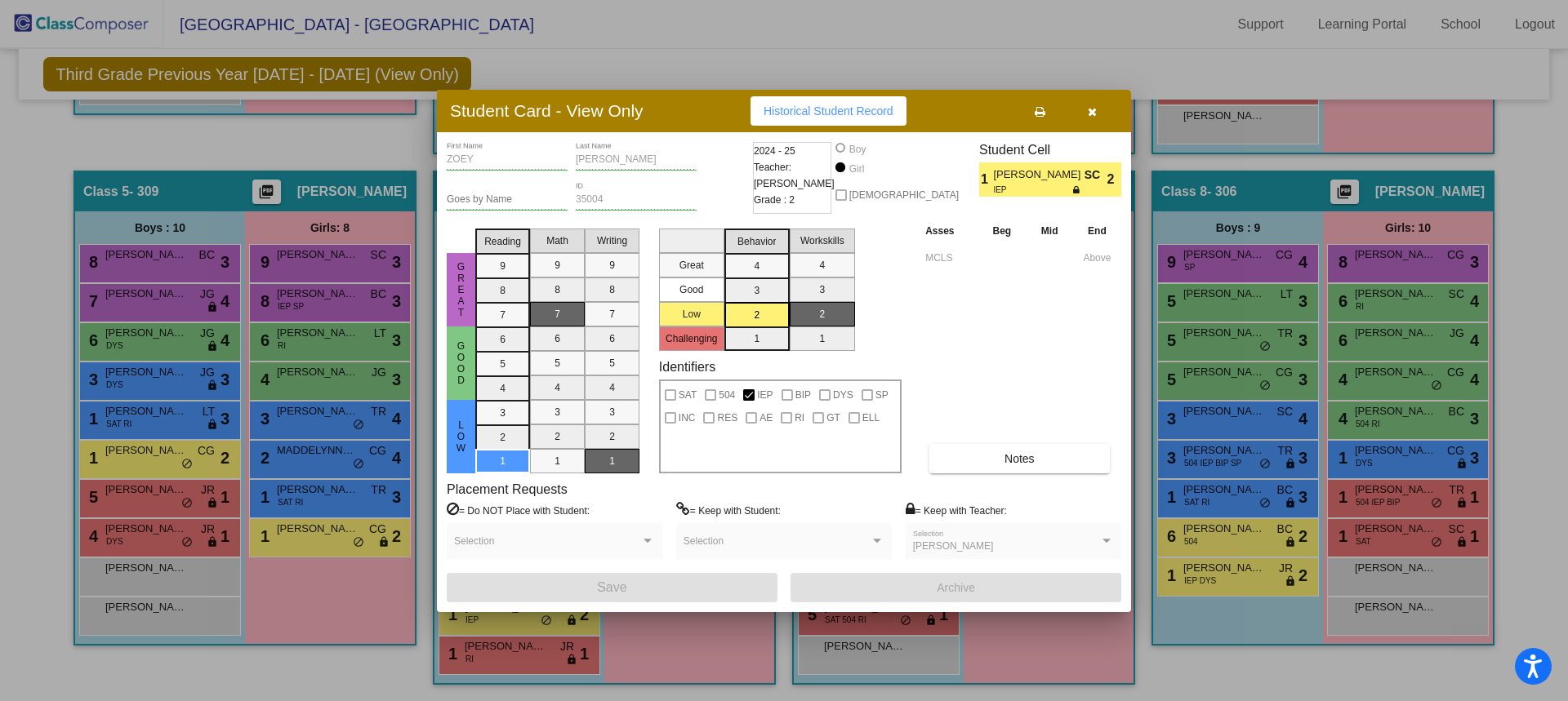
click at [1091, 115] on icon "button" at bounding box center [1092, 112] width 9 height 12
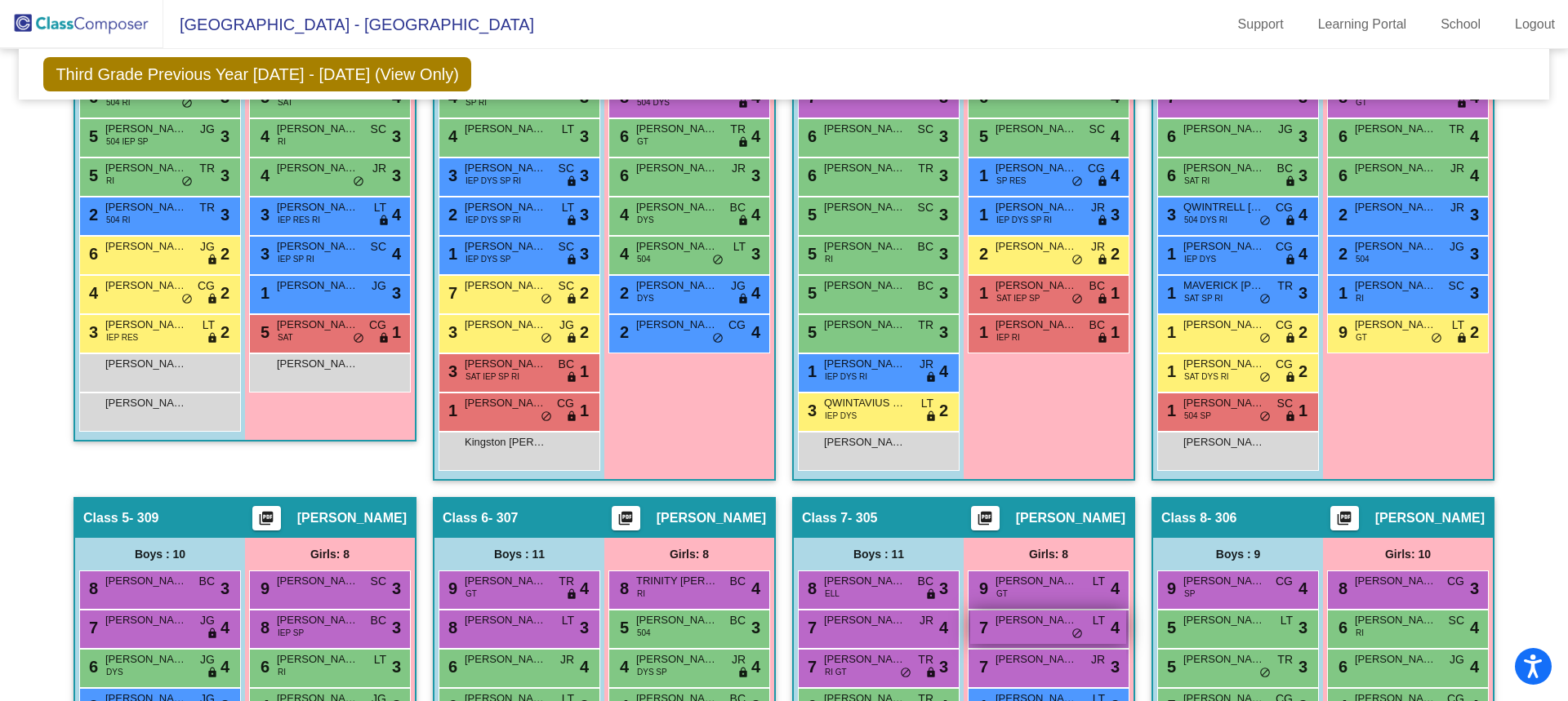
scroll to position [384, 0]
